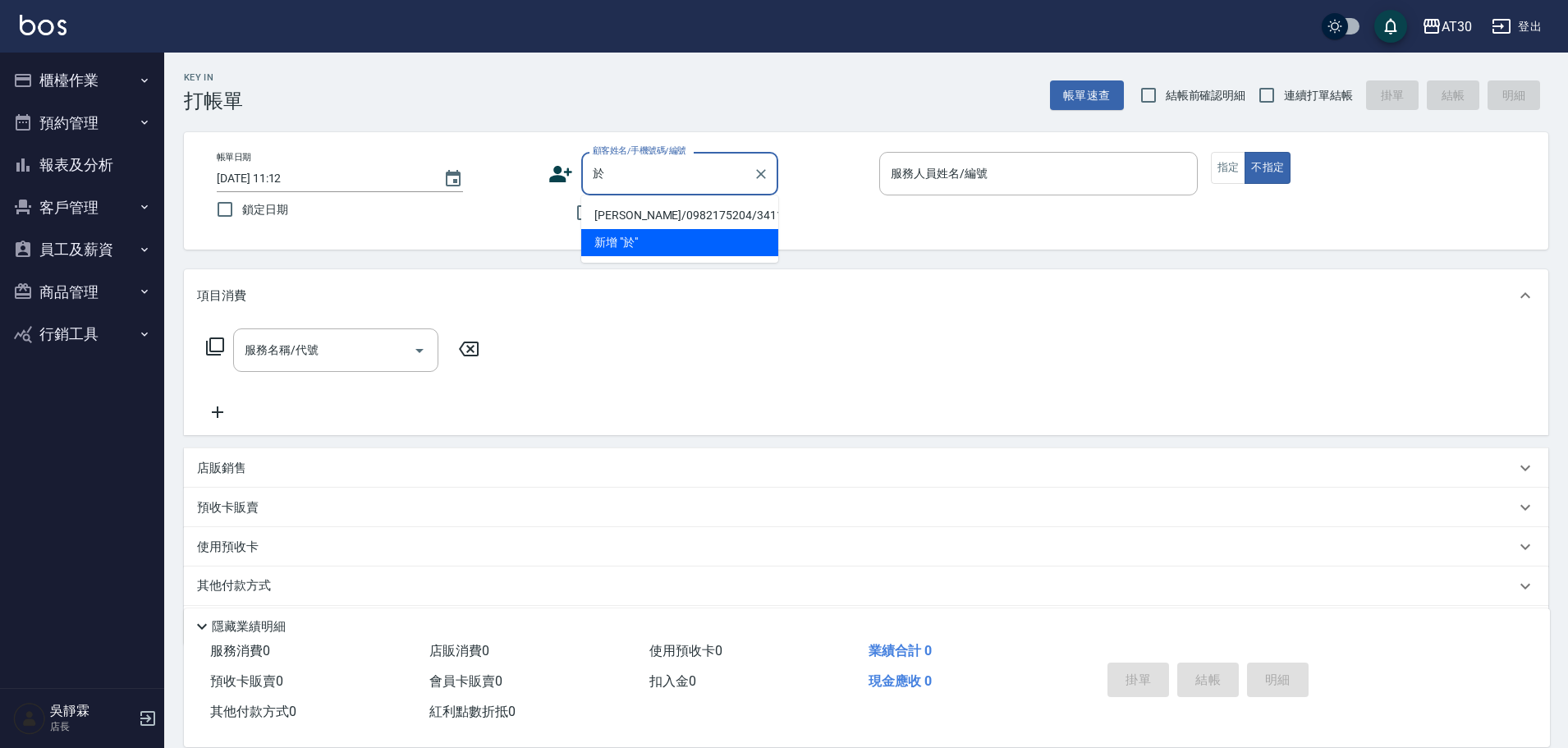
type input "愚"
type input "與"
click at [107, 250] on button "員工及薪資" at bounding box center [81, 249] width 151 height 43
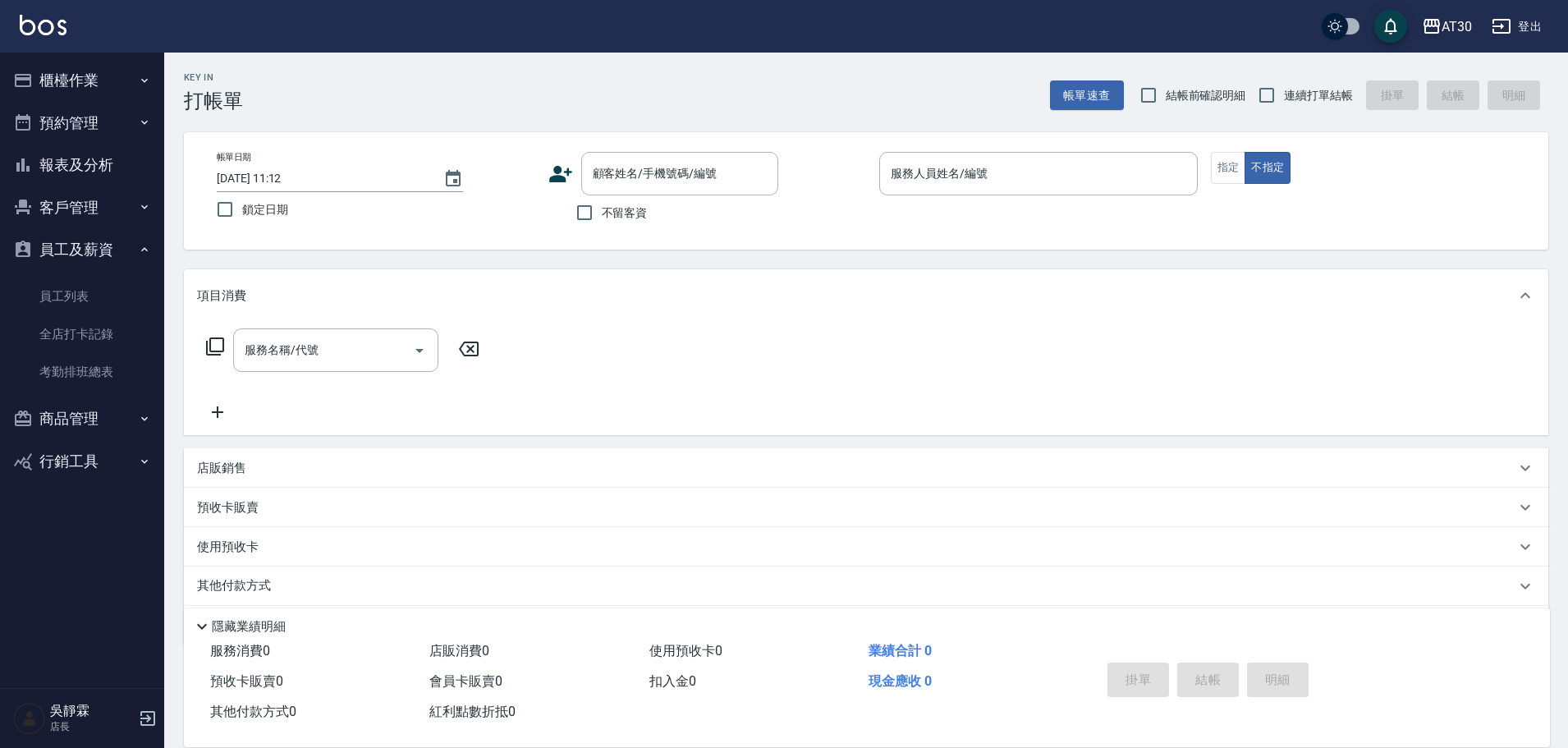
click at [107, 245] on button "員工及薪資" at bounding box center [81, 249] width 151 height 43
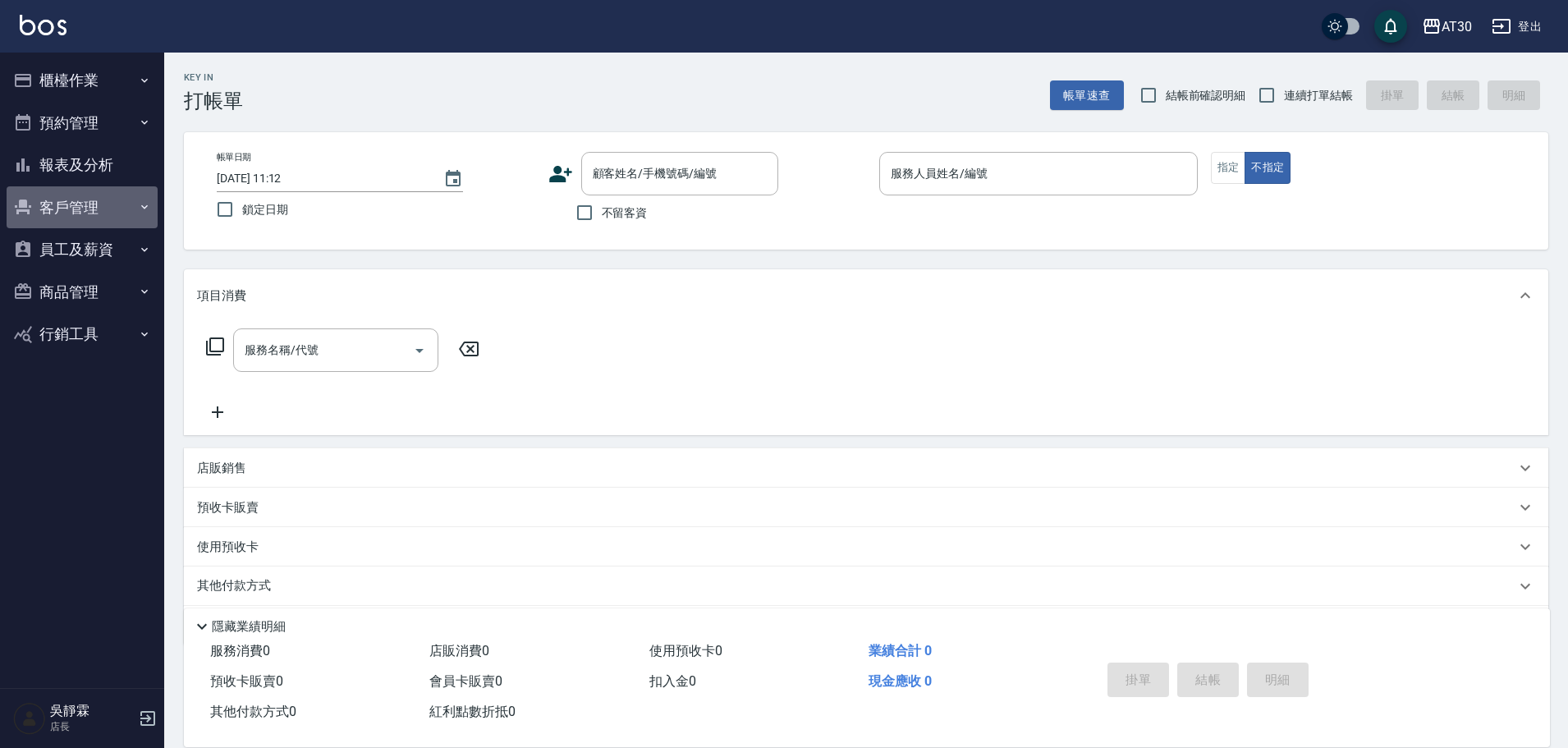
click at [107, 202] on button "客戶管理" at bounding box center [81, 207] width 151 height 43
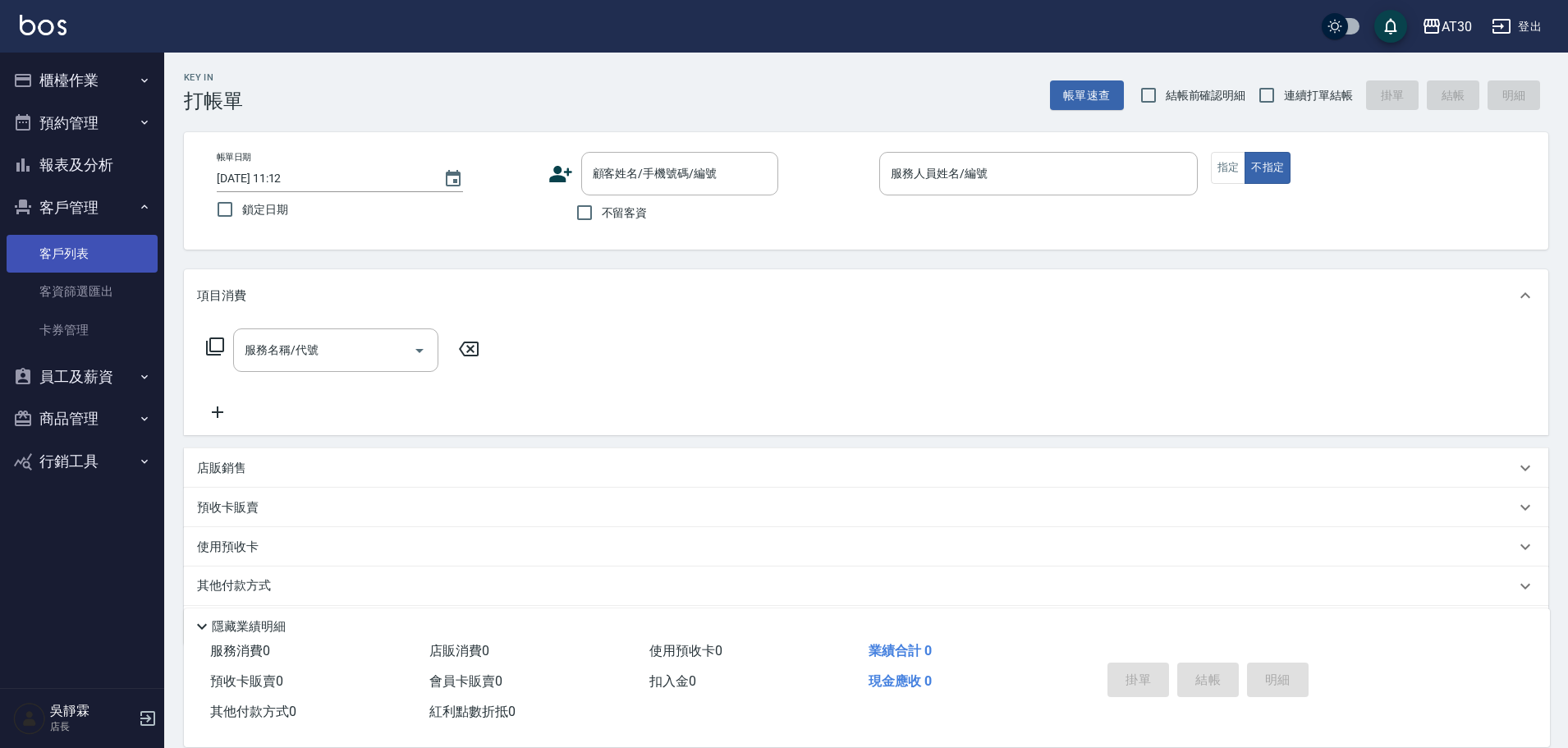
drag, startPoint x: 93, startPoint y: 254, endPoint x: 78, endPoint y: 257, distance: 15.3
click at [92, 254] on link "客戶列表" at bounding box center [81, 254] width 151 height 38
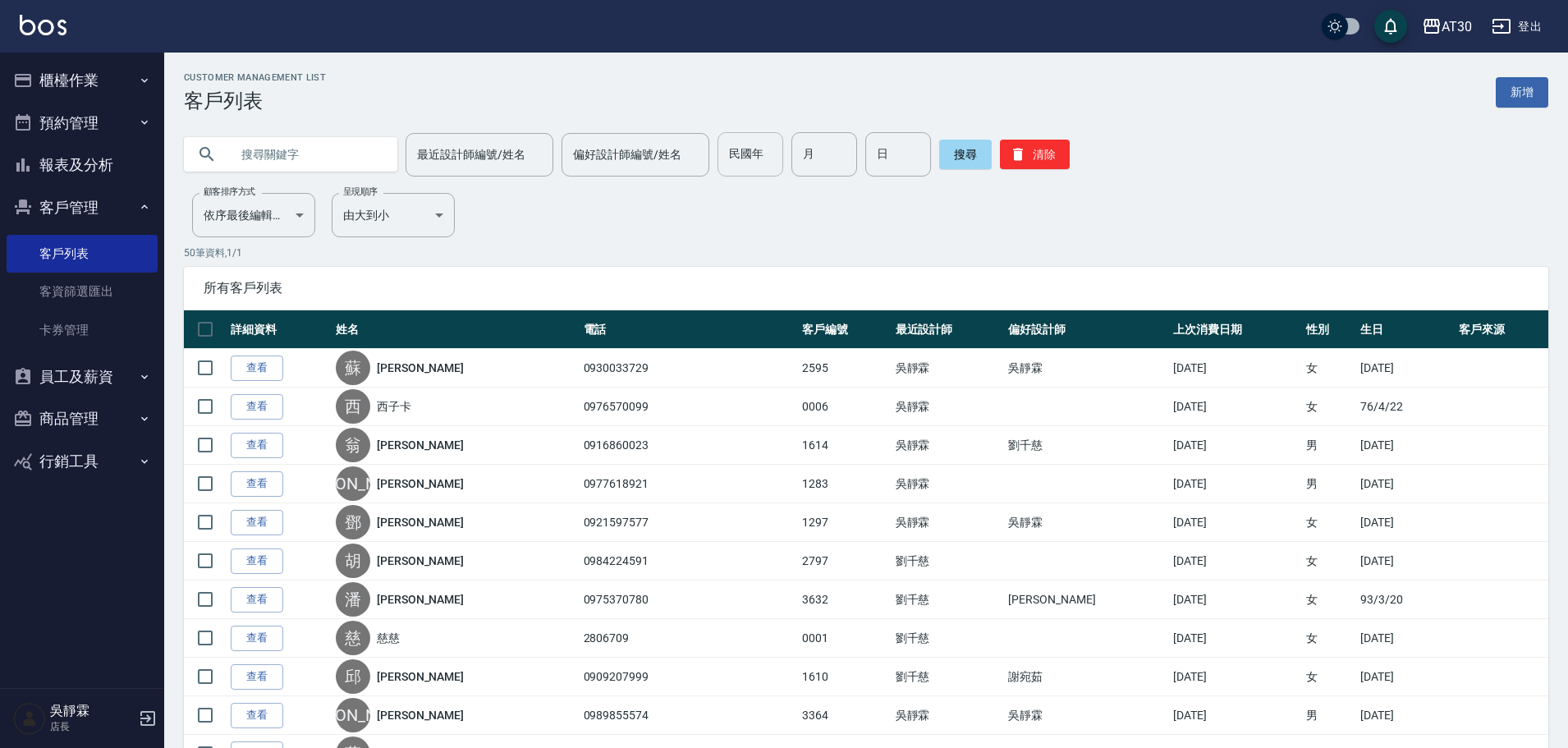
click at [772, 171] on input "民國年" at bounding box center [750, 154] width 66 height 44
type input "83"
click at [821, 149] on input "月" at bounding box center [824, 154] width 66 height 44
type input "11"
click at [892, 167] on input "日" at bounding box center [898, 154] width 66 height 44
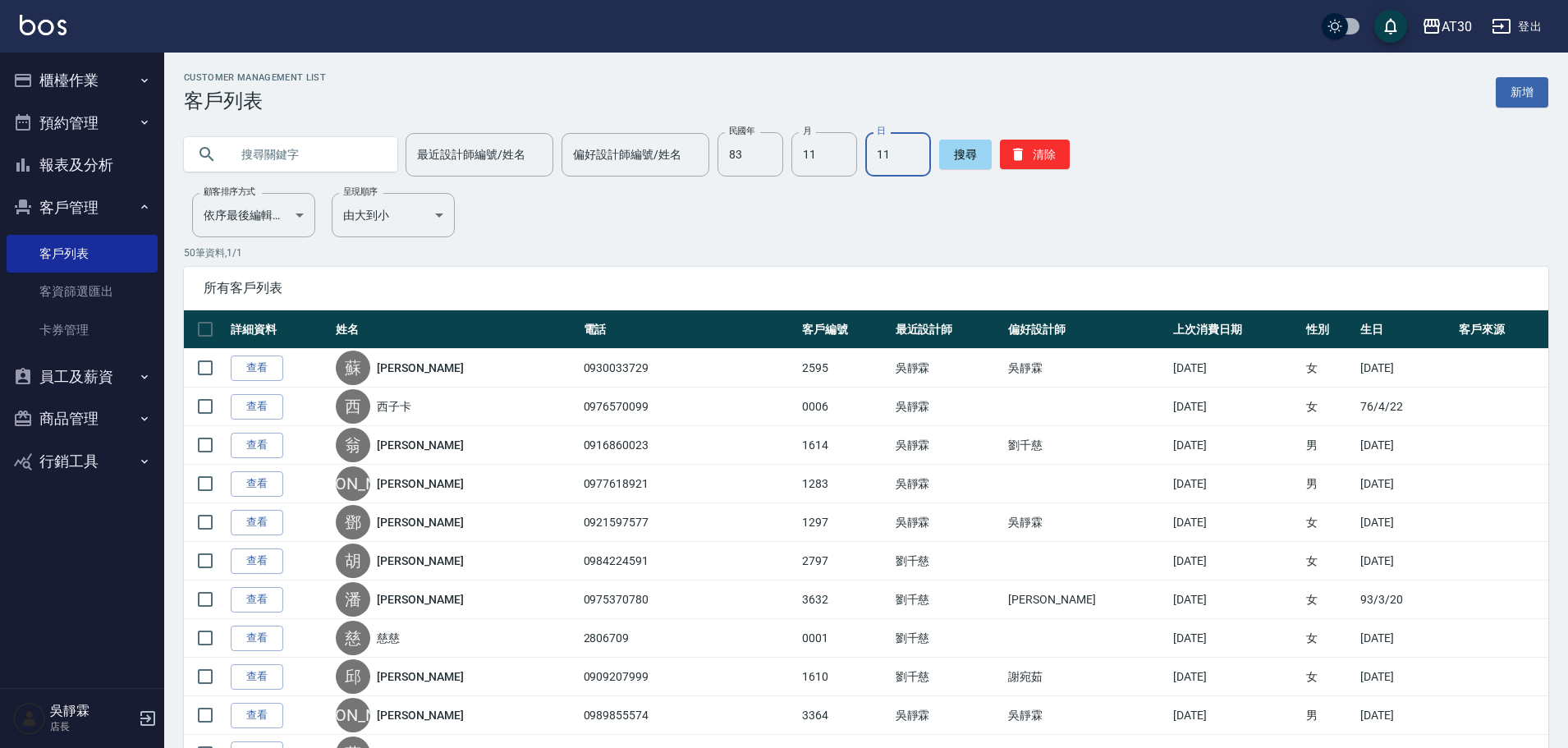
type input "11"
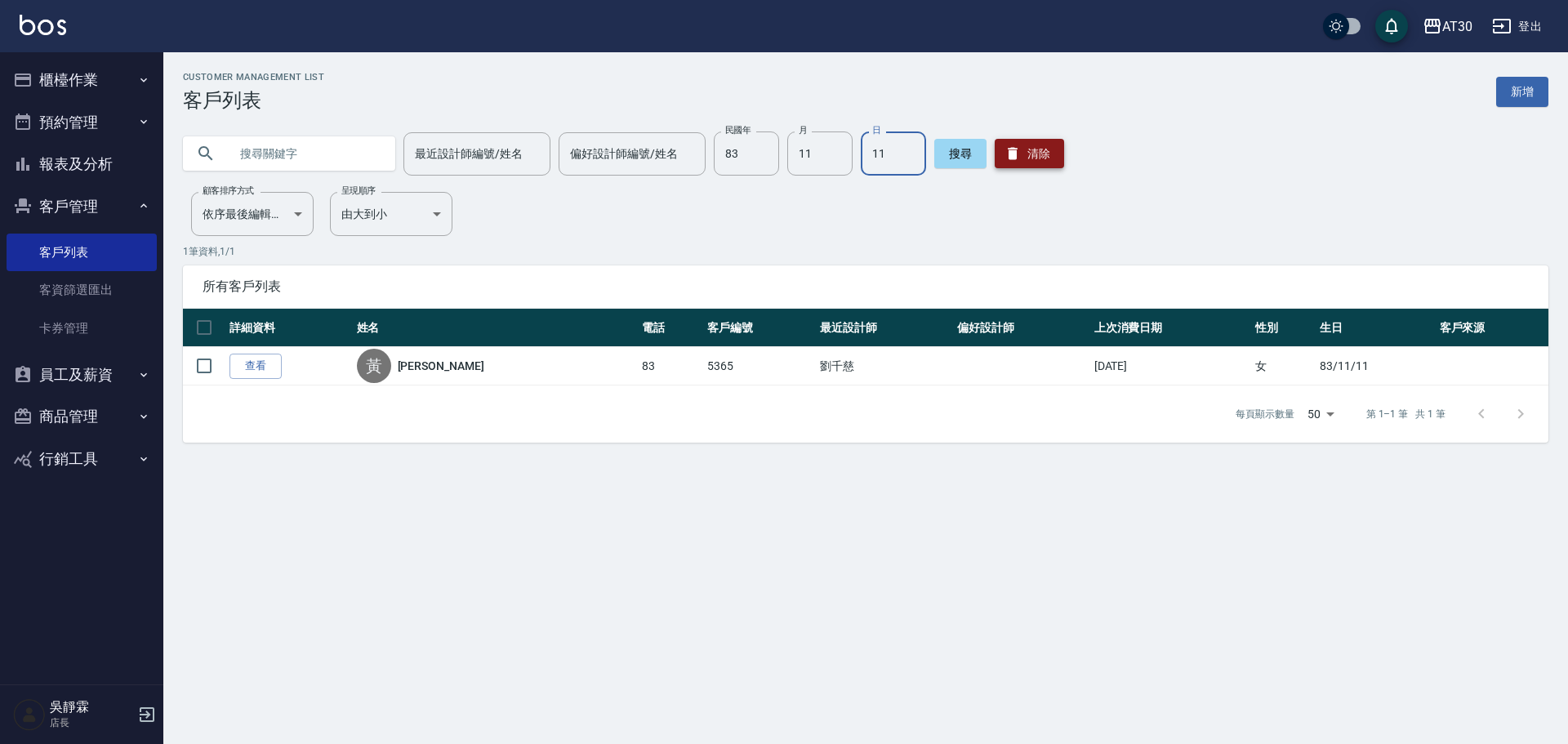
click at [1017, 144] on button "清除" at bounding box center [1029, 153] width 69 height 30
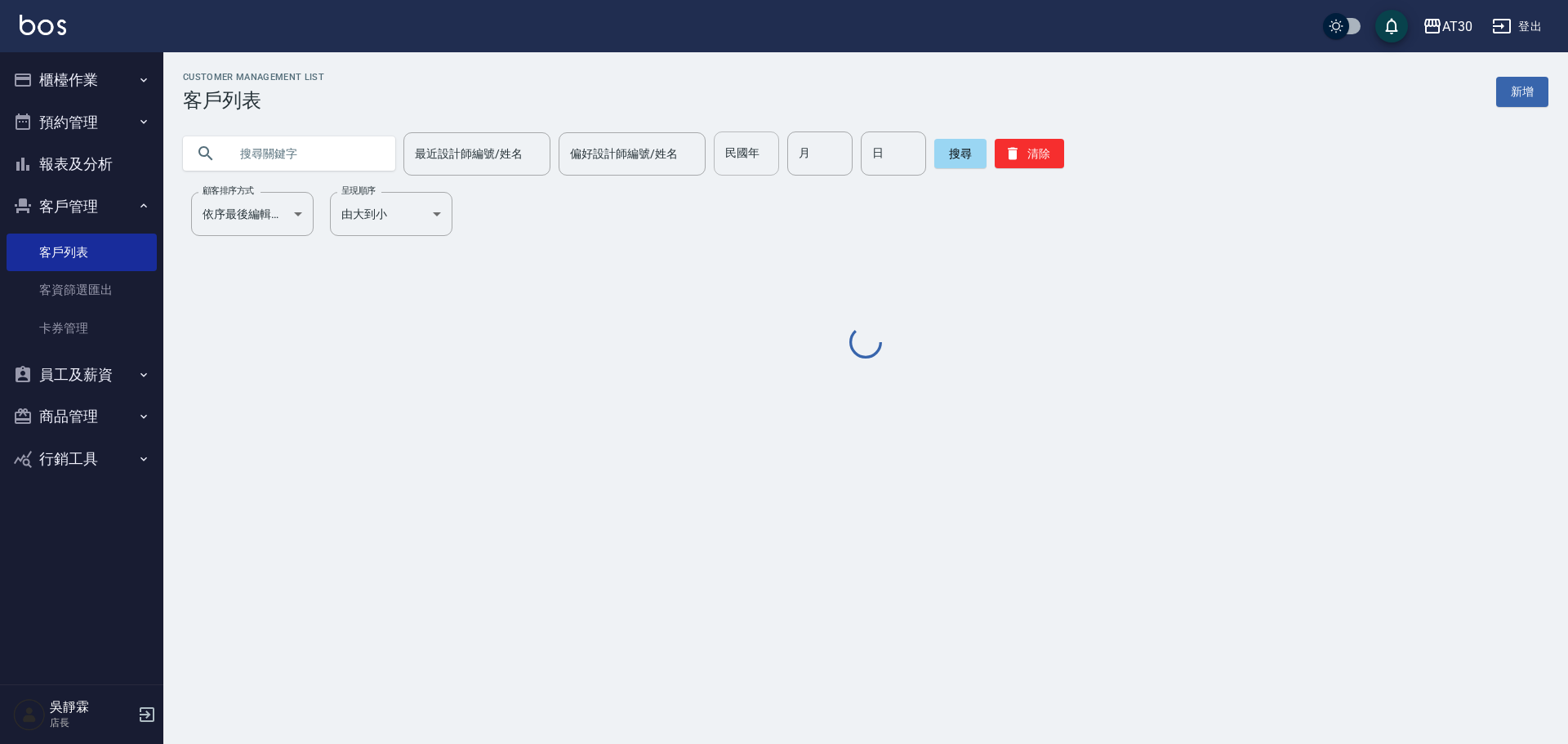
click at [770, 155] on div "民國年 民國年 月 月 日 日" at bounding box center [820, 153] width 212 height 44
click at [760, 151] on input "民國年" at bounding box center [746, 153] width 66 height 44
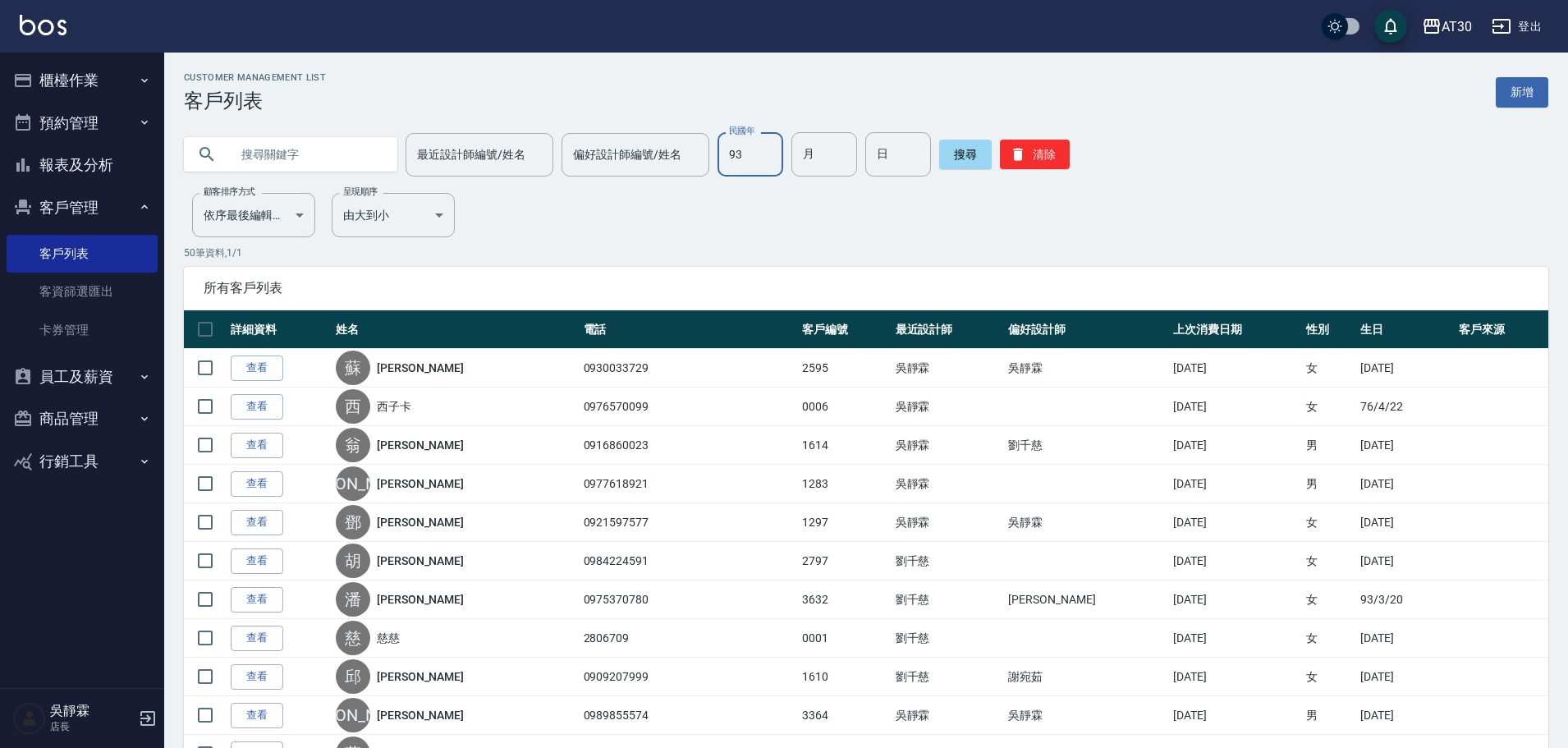
type input "93"
type input "6"
type input "25"
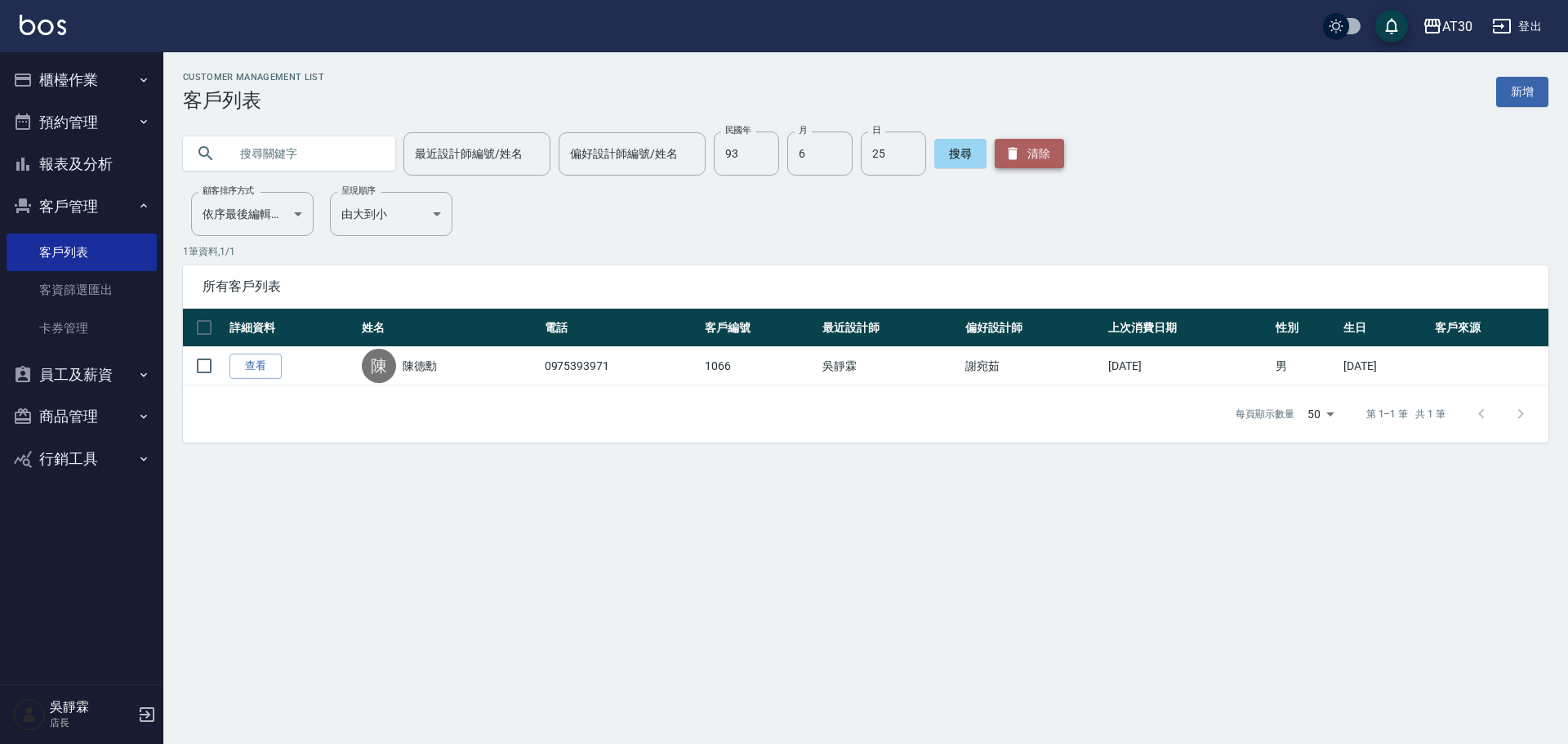
drag, startPoint x: 1027, startPoint y: 151, endPoint x: 968, endPoint y: 162, distance: 60.0
click at [1024, 152] on button "清除" at bounding box center [1029, 153] width 69 height 30
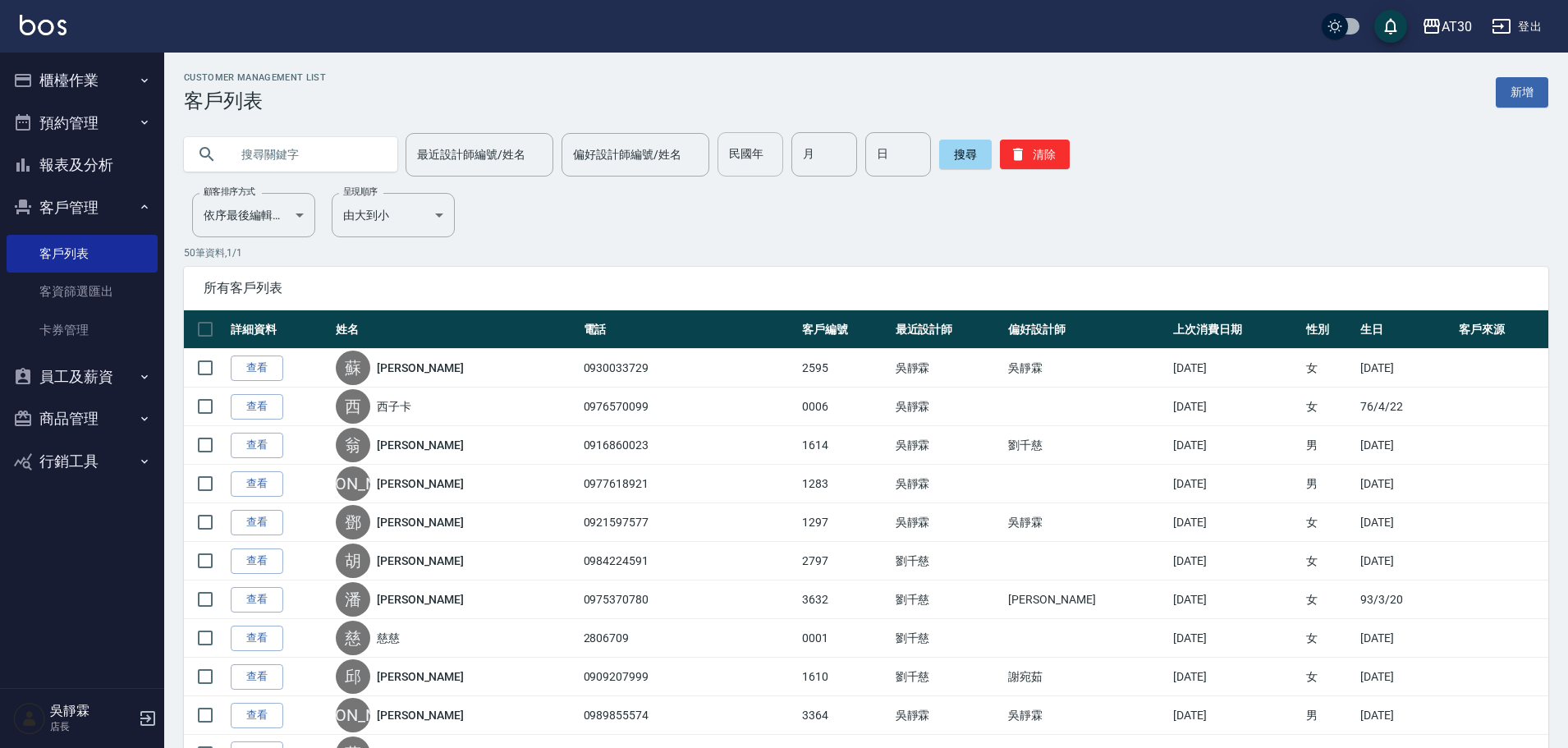
click at [777, 163] on input "民國年" at bounding box center [750, 154] width 66 height 44
type input "91"
type input "4"
click at [985, 157] on button "搜尋" at bounding box center [965, 154] width 52 height 30
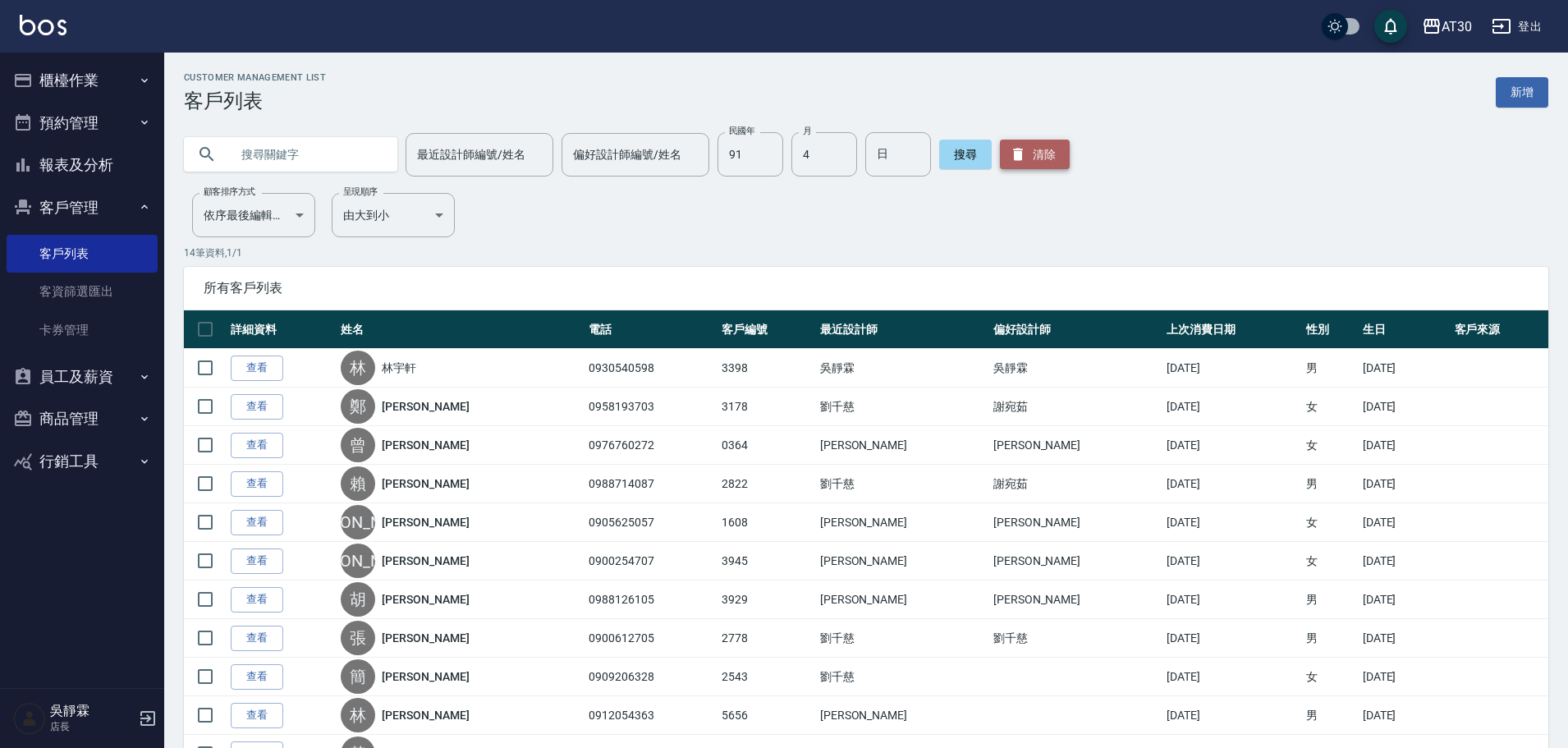
click at [1047, 143] on button "清除" at bounding box center [1034, 154] width 70 height 30
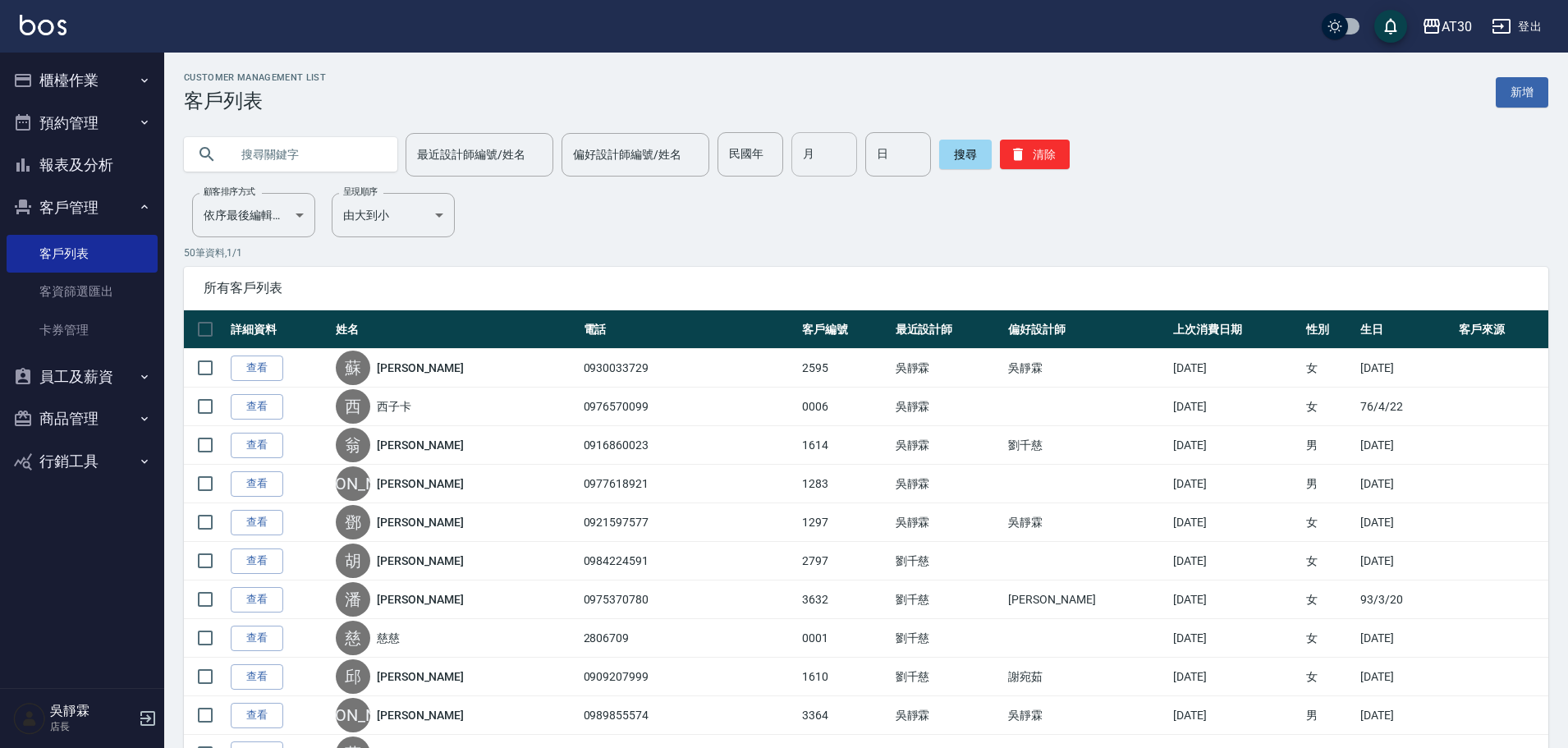
click at [815, 167] on input "月" at bounding box center [824, 154] width 66 height 44
type input "11"
click at [896, 160] on input "日" at bounding box center [898, 154] width 66 height 44
type input "28"
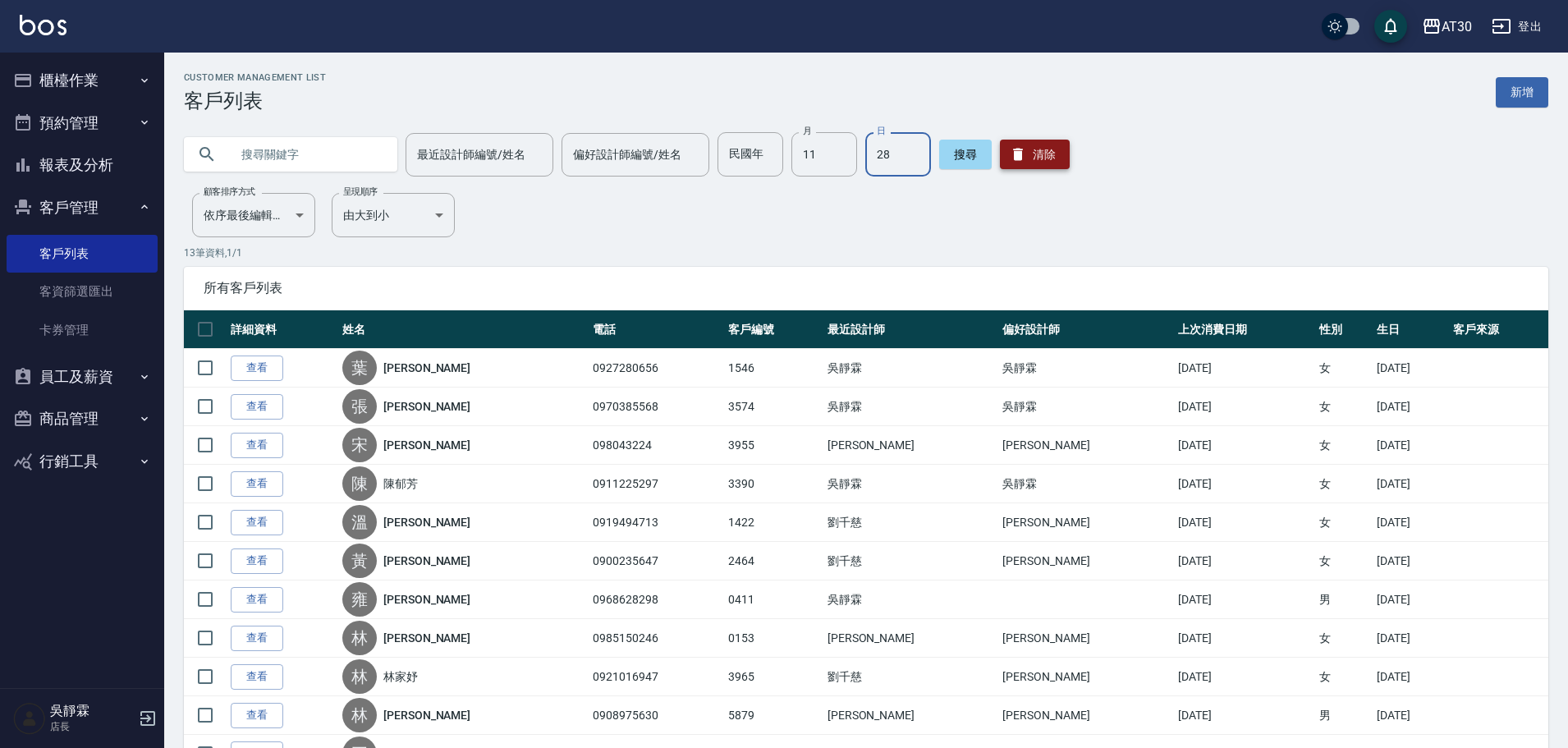
click at [1022, 166] on button "清除" at bounding box center [1034, 154] width 70 height 30
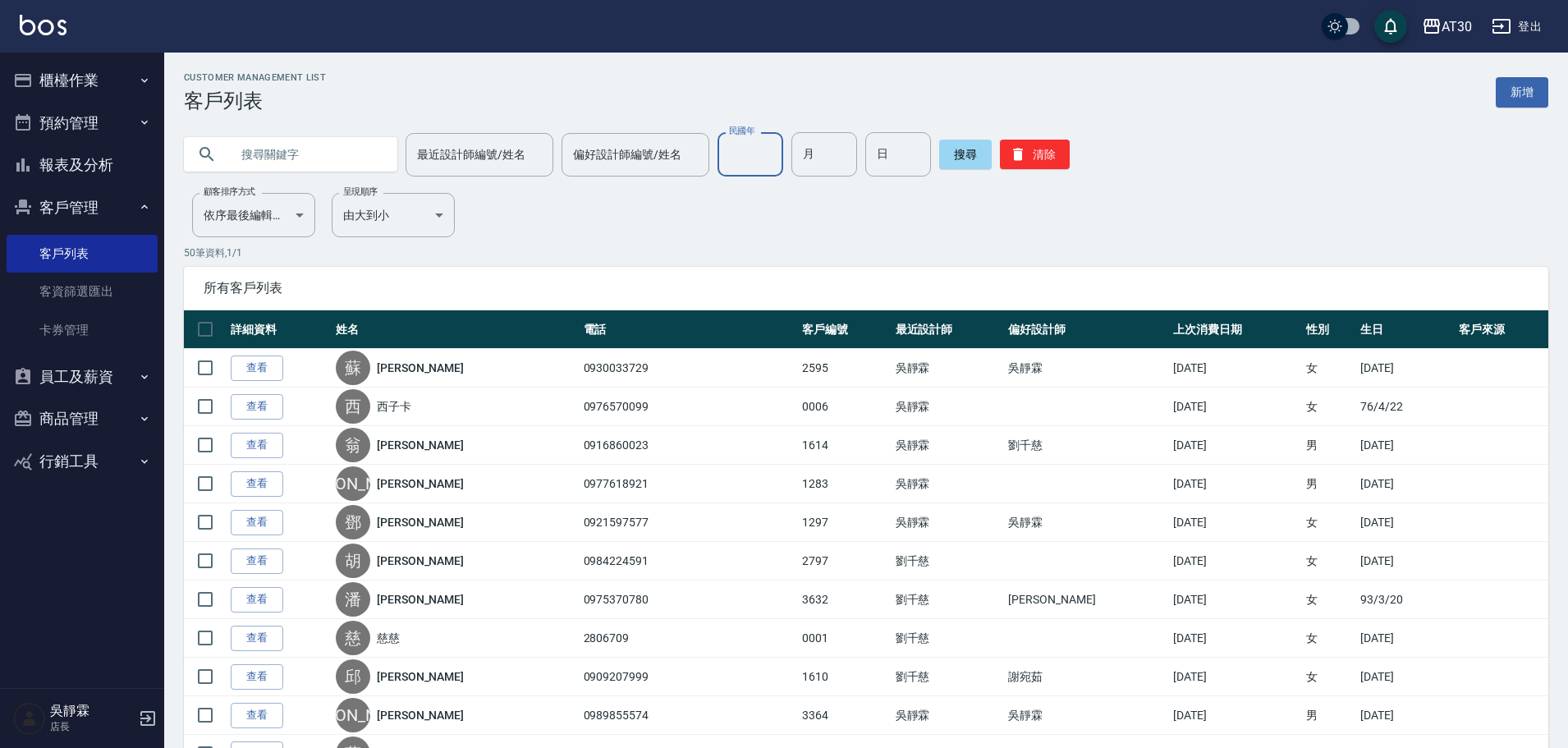
click at [764, 142] on input "民國年" at bounding box center [750, 154] width 66 height 44
type input "83"
click at [850, 156] on input "月" at bounding box center [824, 154] width 66 height 44
type input "11"
click at [932, 158] on div "最近設計師編號/姓名 最近設計師編號/姓名 偏好設計師編號/姓名 偏好設計師編號/姓名 民國年 83 民國年 月 11 月 日 日 搜尋 清除" at bounding box center [866, 154] width 1364 height 44
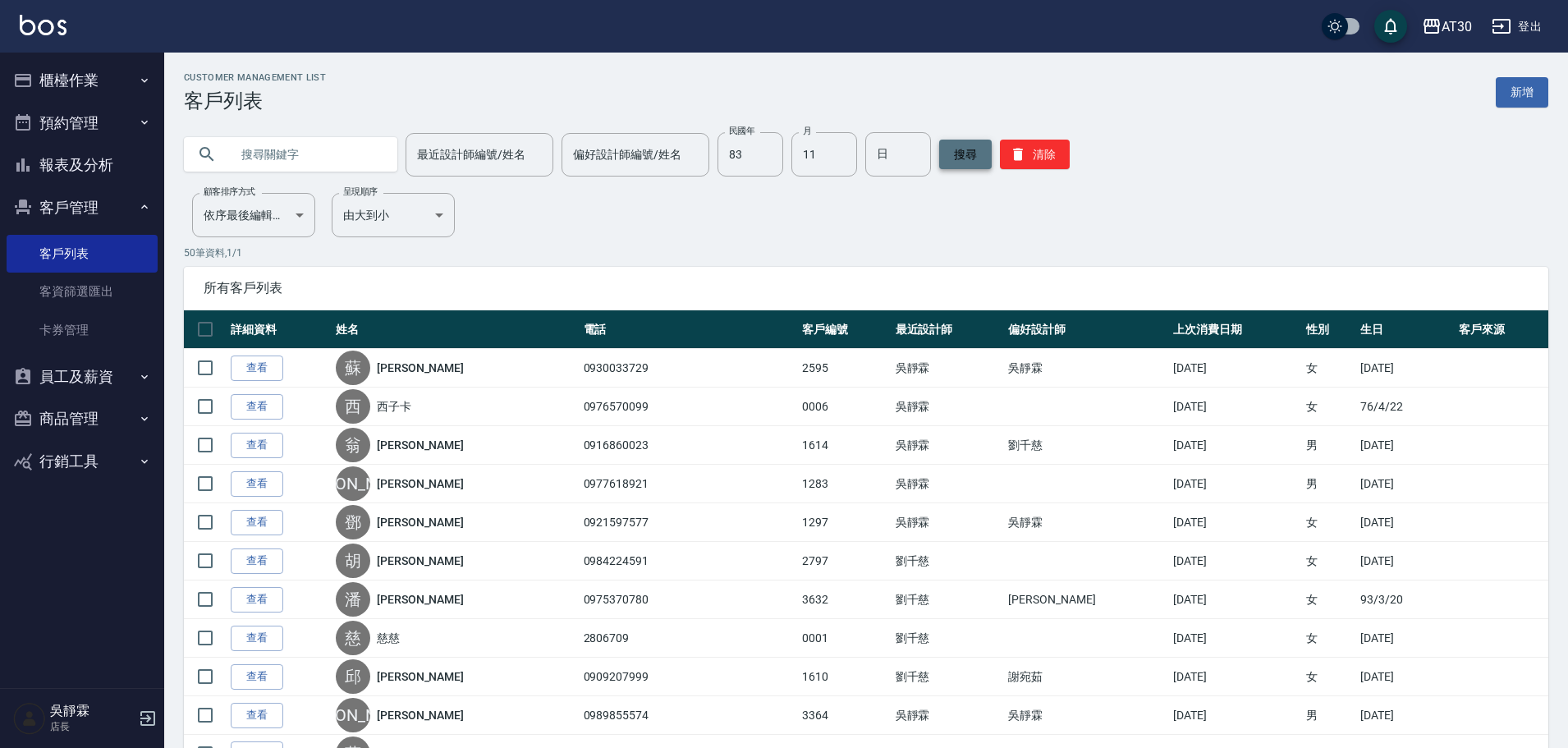
click at [941, 154] on button "搜尋" at bounding box center [965, 154] width 52 height 30
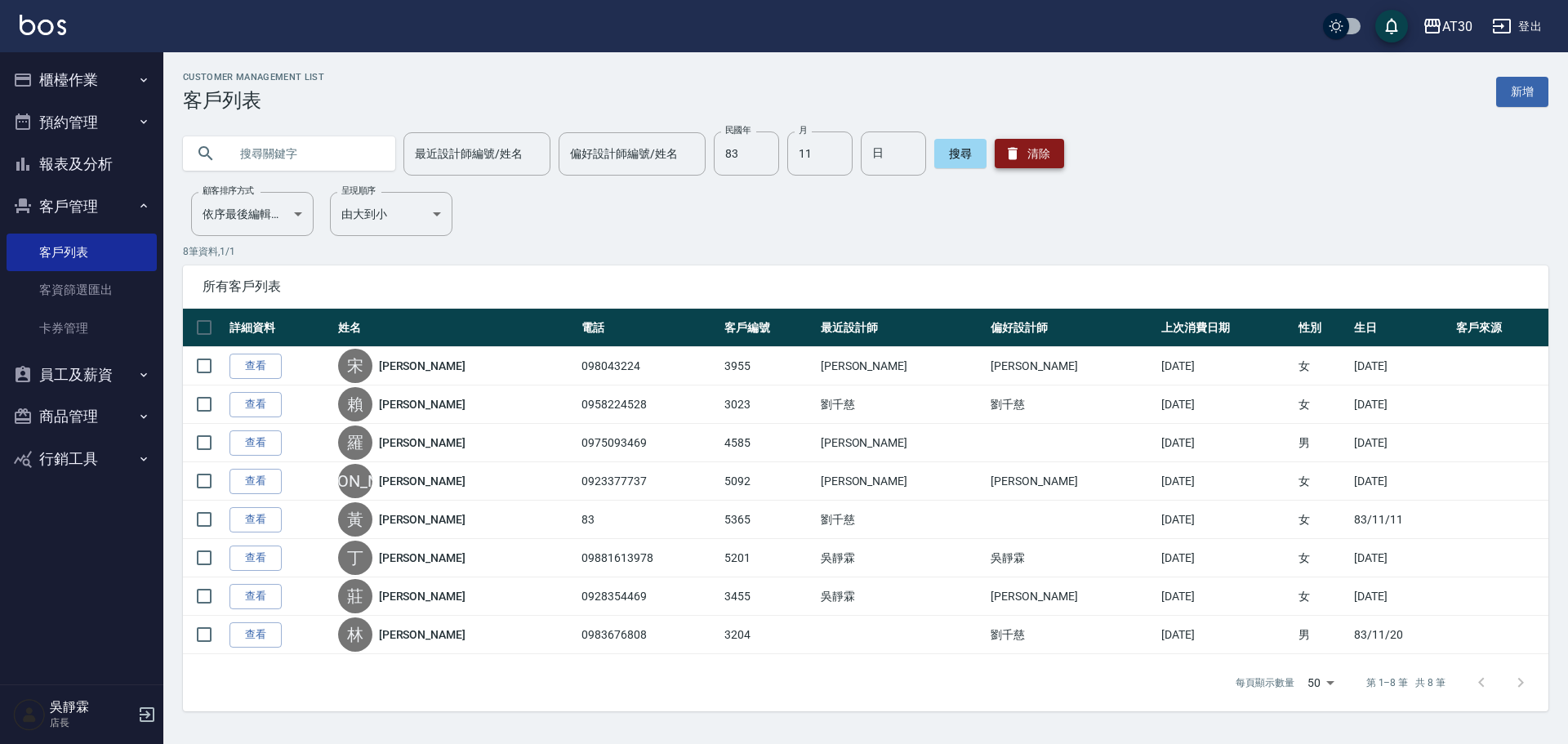
click at [1018, 155] on button "清除" at bounding box center [1029, 153] width 69 height 30
